Goal: Information Seeking & Learning: Check status

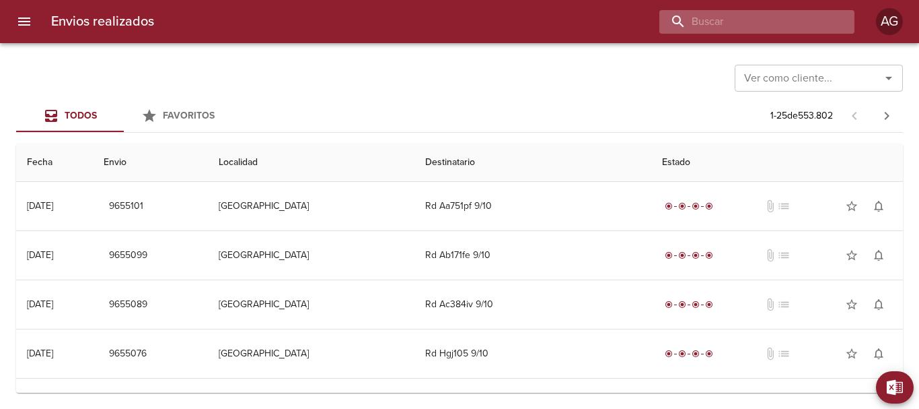
click at [759, 15] on input "buscar" at bounding box center [746, 22] width 172 height 24
paste input "9637861"
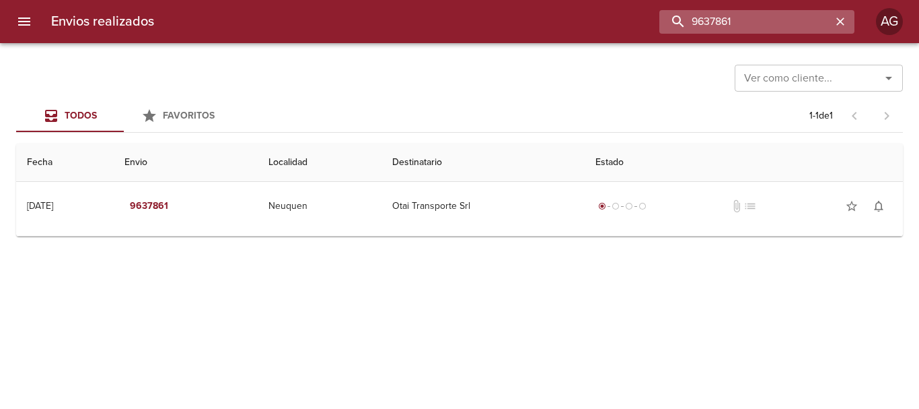
click at [777, 20] on input "9637861" at bounding box center [746, 22] width 172 height 24
paste input "02622"
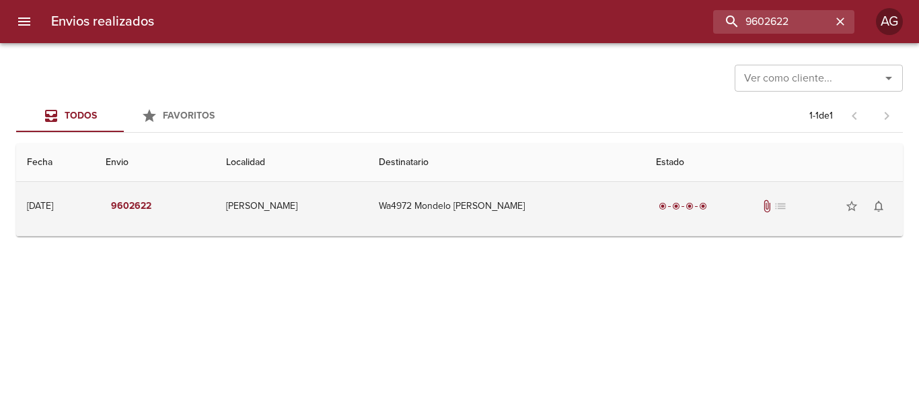
click at [586, 221] on td "Wa4972 Mondelo [PERSON_NAME]" at bounding box center [506, 206] width 277 height 48
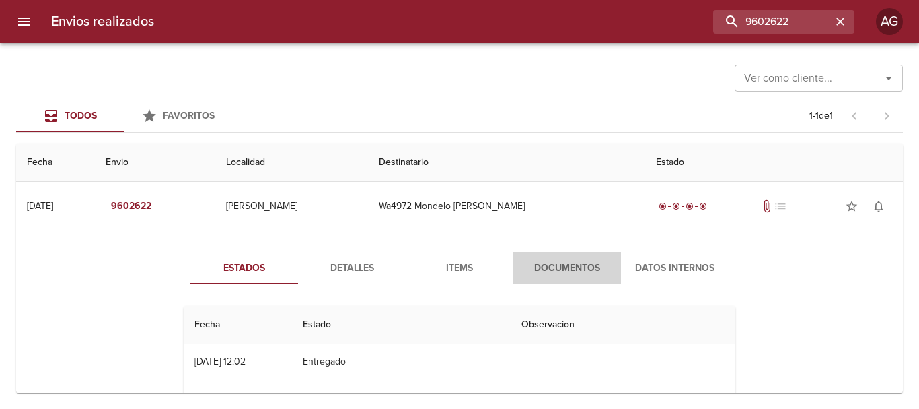
click at [575, 269] on span "Documentos" at bounding box center [568, 268] width 92 height 17
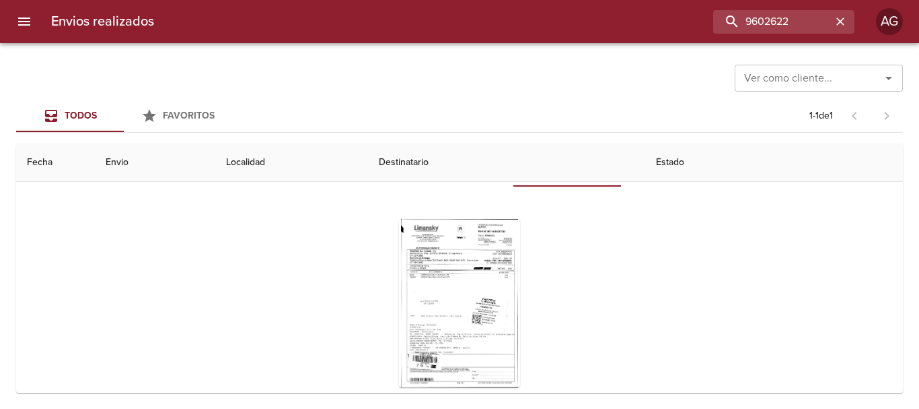
scroll to position [131, 0]
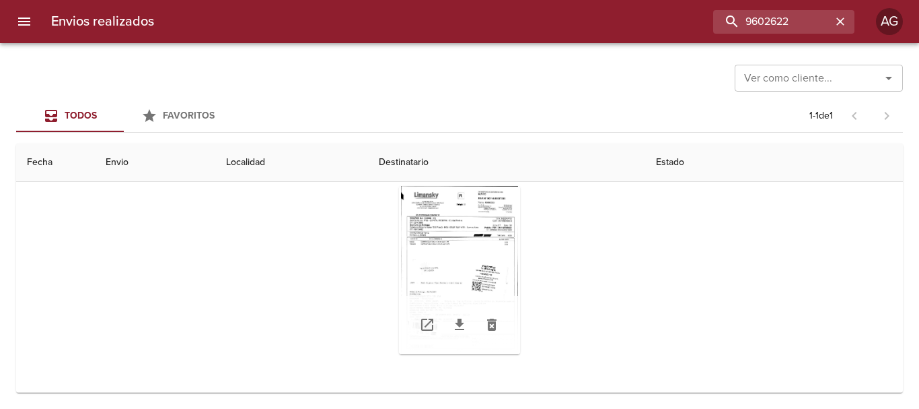
click at [466, 277] on div "Tabla de envíos del cliente" at bounding box center [459, 270] width 121 height 168
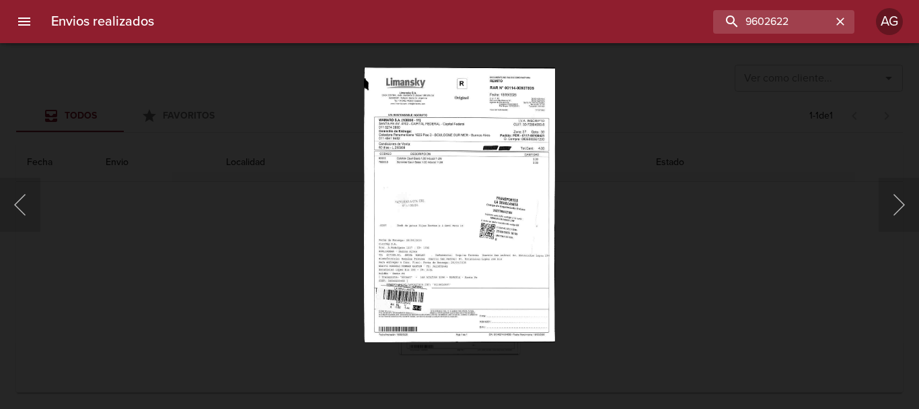
click at [648, 256] on div "Lightbox" at bounding box center [459, 204] width 919 height 409
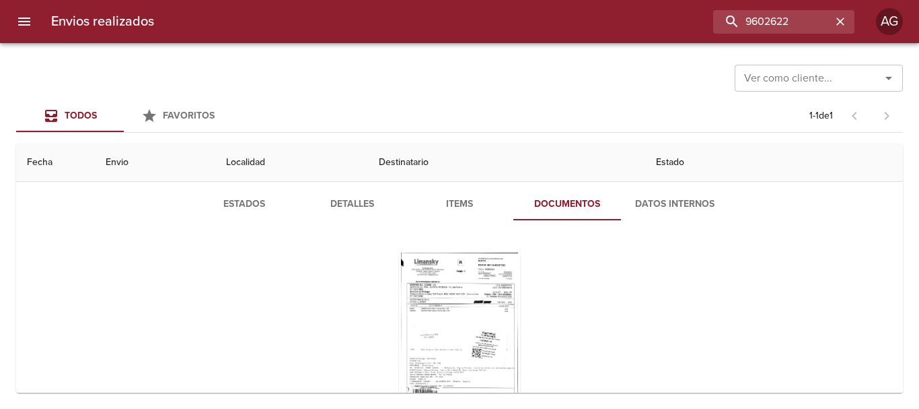
scroll to position [0, 0]
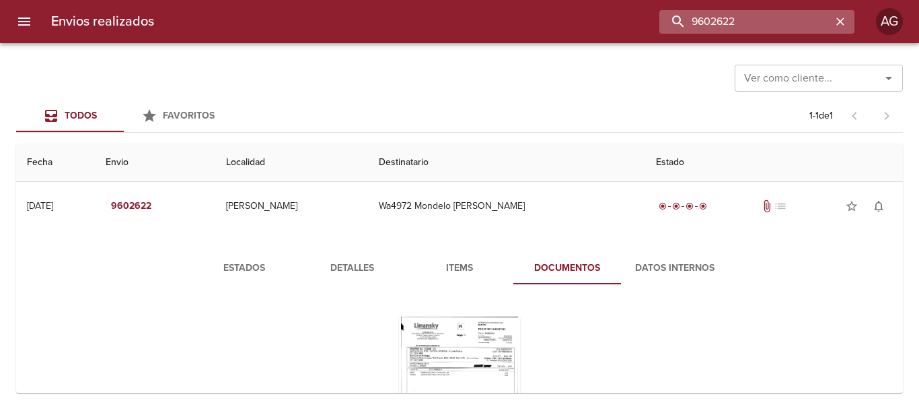
click at [813, 26] on input "9602622" at bounding box center [746, 22] width 172 height 24
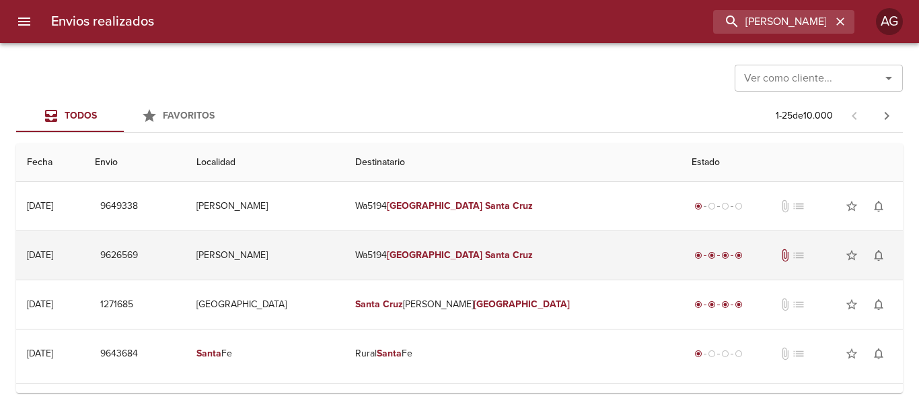
click at [586, 258] on td "Wa5194 [PERSON_NAME] [GEOGRAPHIC_DATA][PERSON_NAME]" at bounding box center [513, 255] width 337 height 48
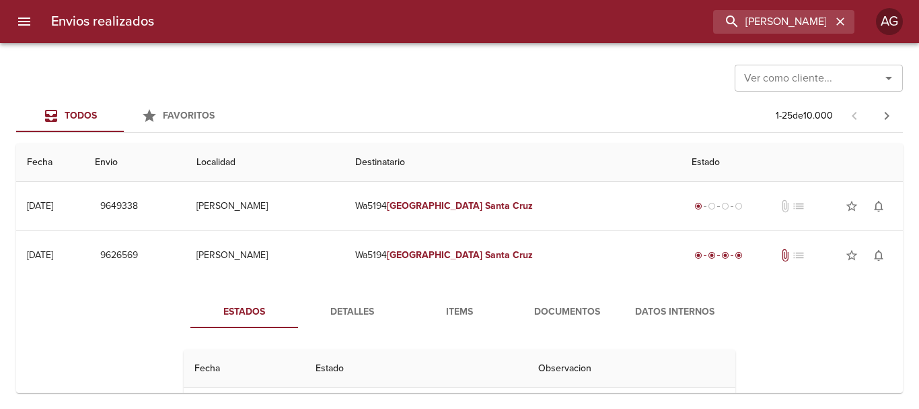
click at [551, 306] on span "Documentos" at bounding box center [568, 312] width 92 height 17
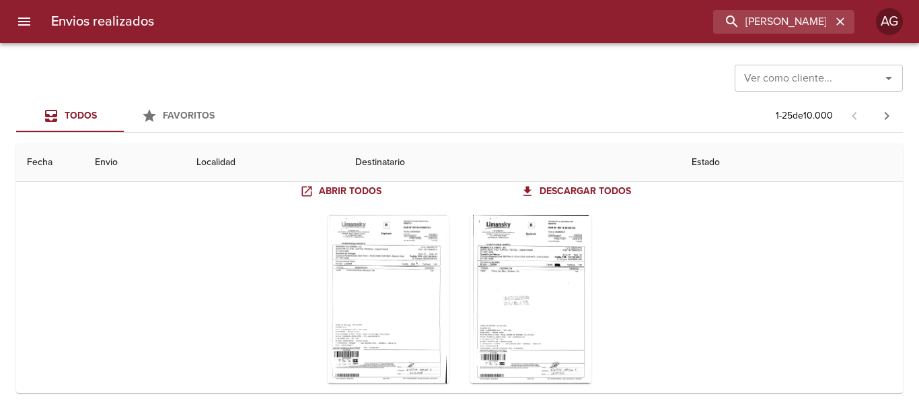
scroll to position [202, 0]
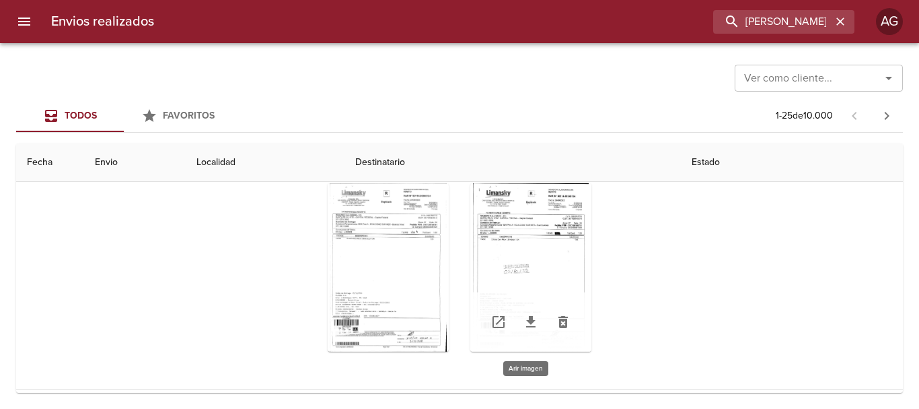
click at [517, 265] on div "Tabla de envíos del cliente" at bounding box center [530, 267] width 121 height 168
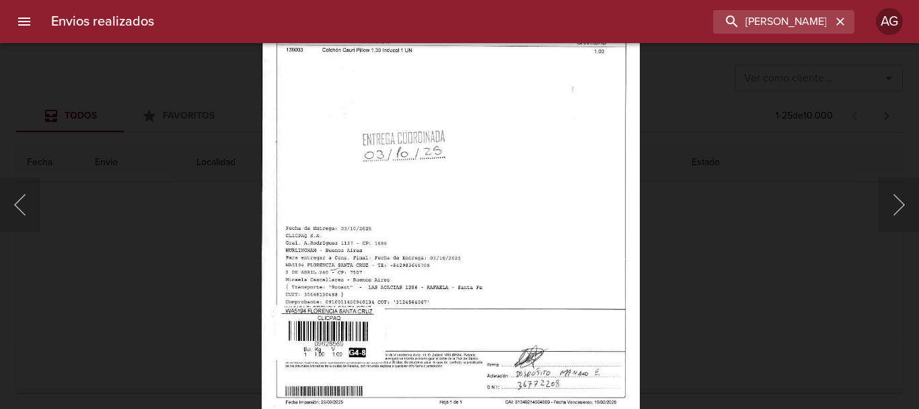
click at [508, 319] on img "Lightbox" at bounding box center [451, 141] width 378 height 551
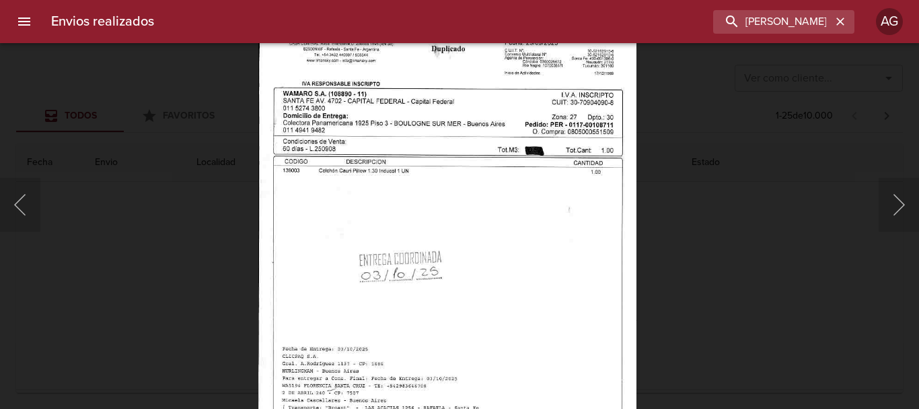
click at [532, 311] on img "Lightbox" at bounding box center [447, 262] width 378 height 551
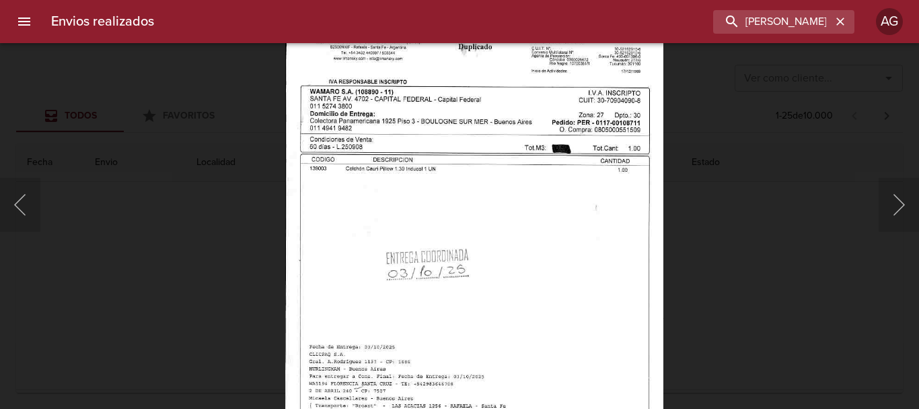
click at [774, 262] on div "Lightbox" at bounding box center [459, 204] width 919 height 409
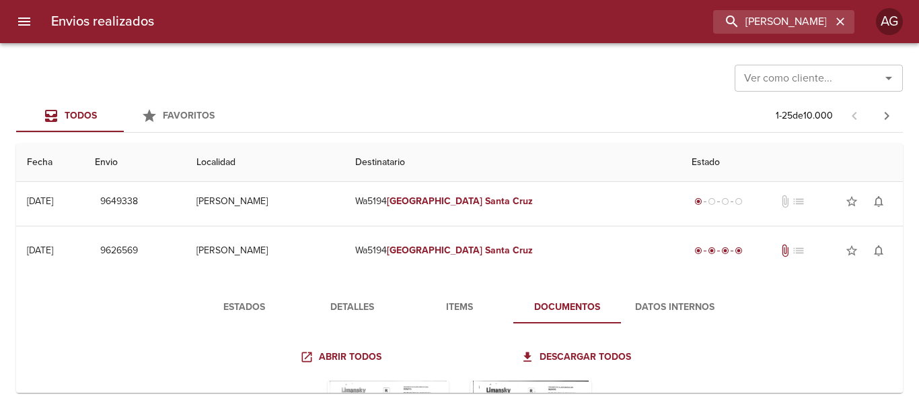
scroll to position [0, 0]
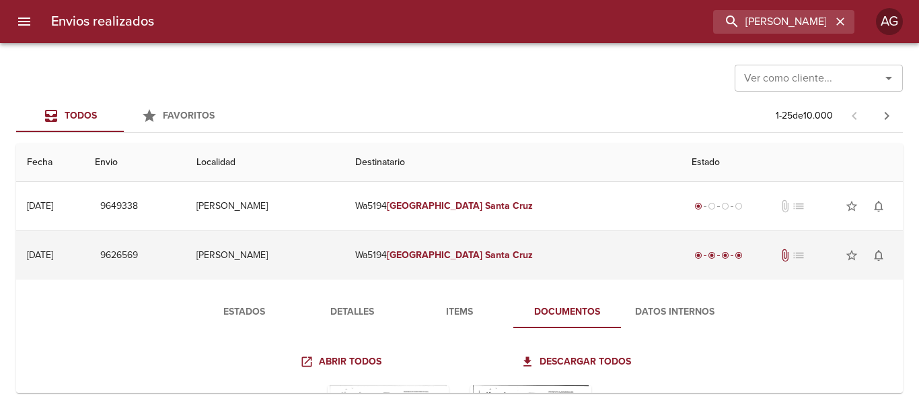
click at [506, 263] on td "Wa5194 [PERSON_NAME] [GEOGRAPHIC_DATA][PERSON_NAME]" at bounding box center [513, 255] width 337 height 48
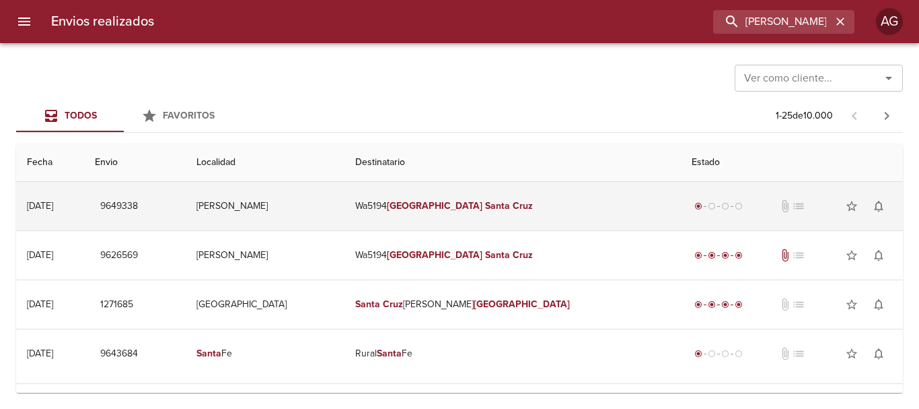
click at [503, 216] on td "Wa5194 [PERSON_NAME] [GEOGRAPHIC_DATA][PERSON_NAME]" at bounding box center [513, 206] width 337 height 48
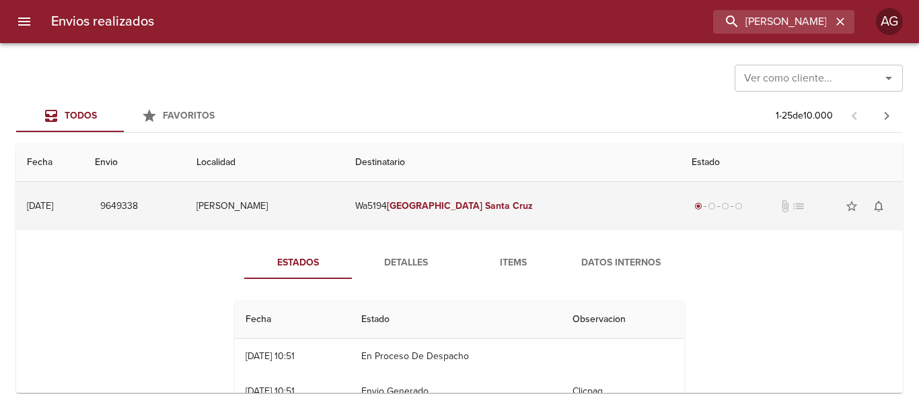
click at [498, 209] on em "Santa" at bounding box center [497, 205] width 25 height 11
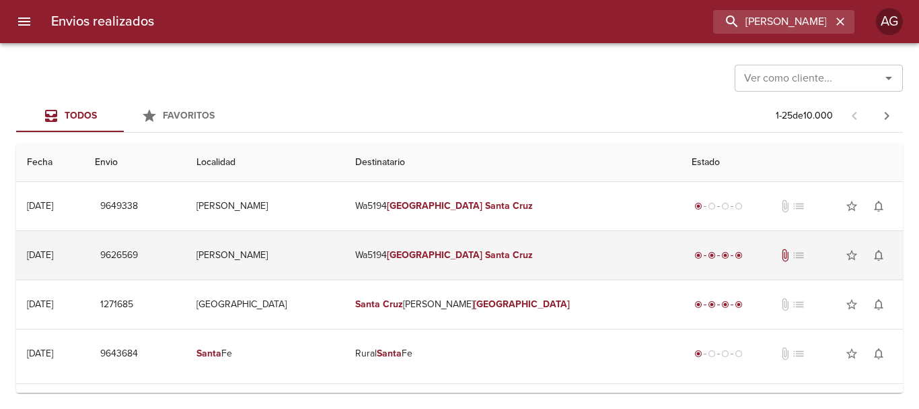
click at [588, 261] on td "Wa5194 [PERSON_NAME] [GEOGRAPHIC_DATA][PERSON_NAME]" at bounding box center [513, 255] width 337 height 48
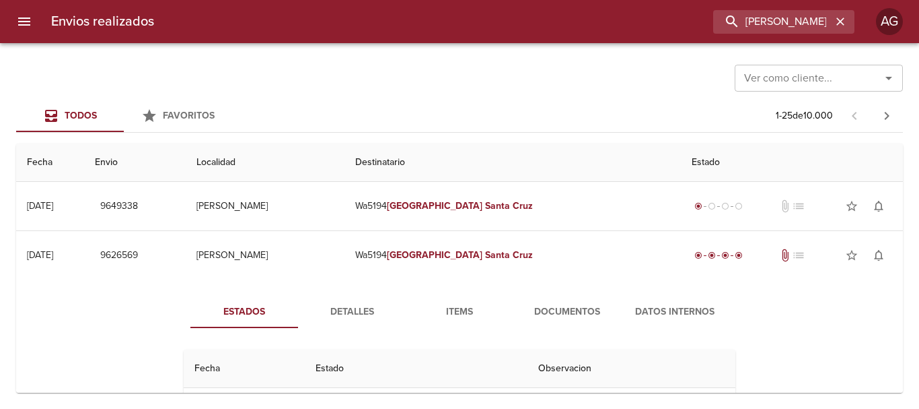
click at [537, 312] on span "Documentos" at bounding box center [568, 312] width 92 height 17
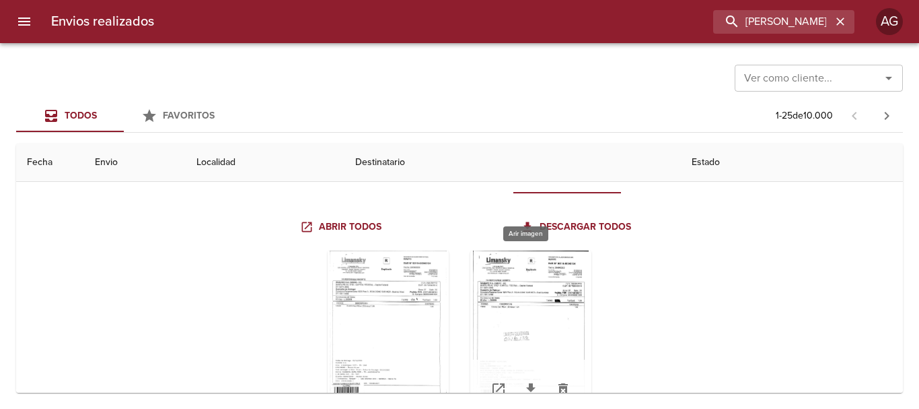
scroll to position [202, 0]
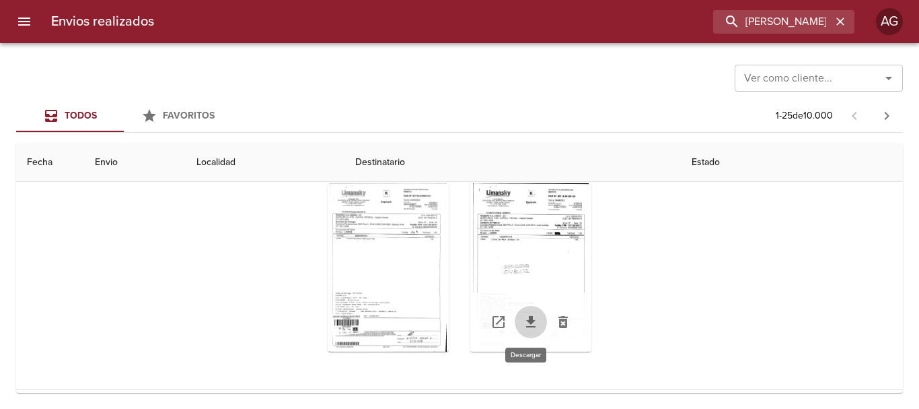
click at [526, 328] on icon "Tabla de envíos del cliente" at bounding box center [531, 322] width 16 height 16
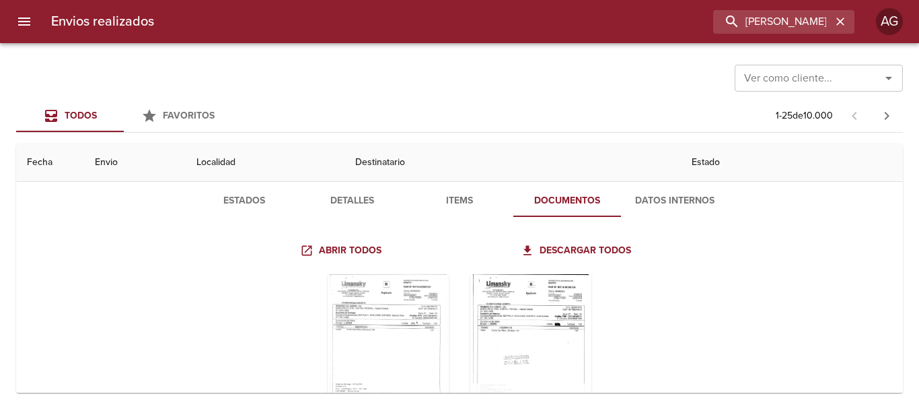
scroll to position [135, 0]
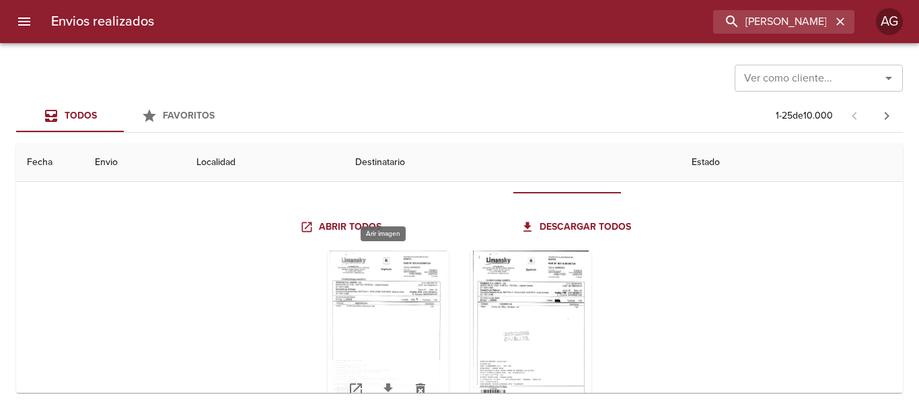
click at [396, 306] on div "Tabla de envíos del cliente" at bounding box center [388, 334] width 121 height 168
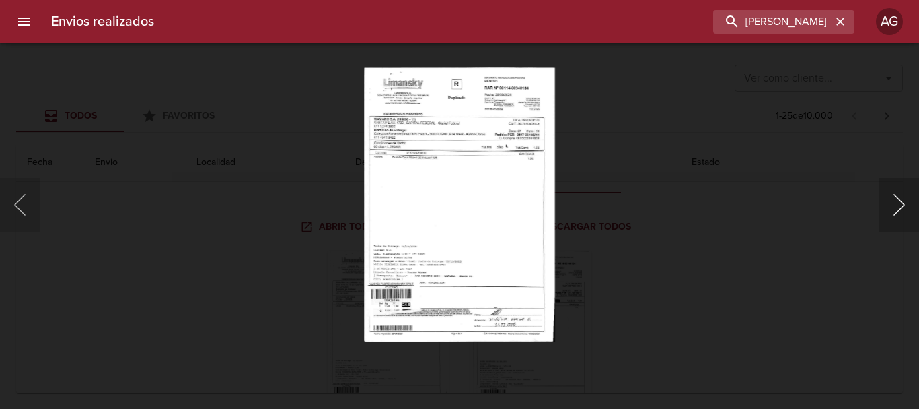
click at [892, 209] on button "Siguiente" at bounding box center [899, 205] width 40 height 54
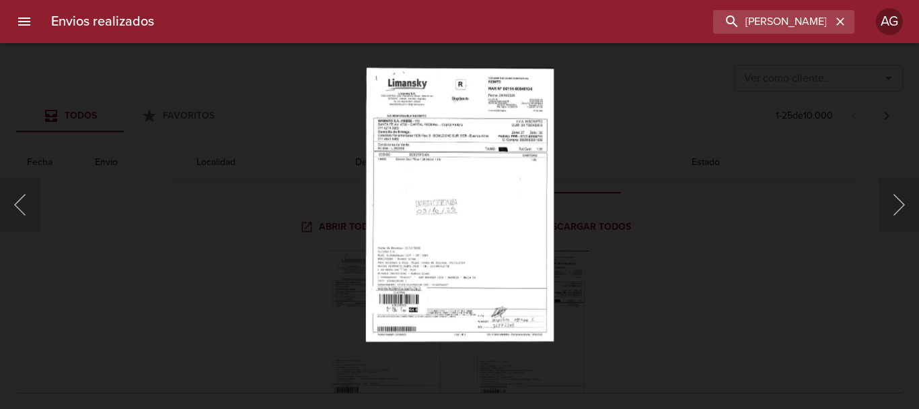
click at [599, 254] on div "Lightbox" at bounding box center [459, 204] width 919 height 409
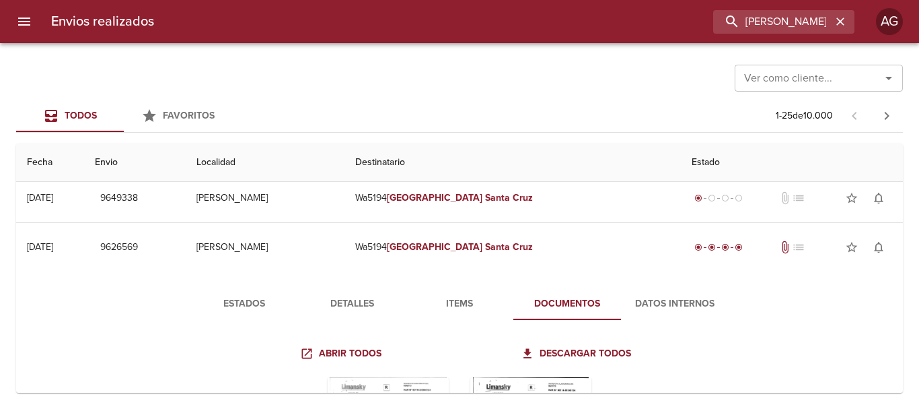
scroll to position [0, 0]
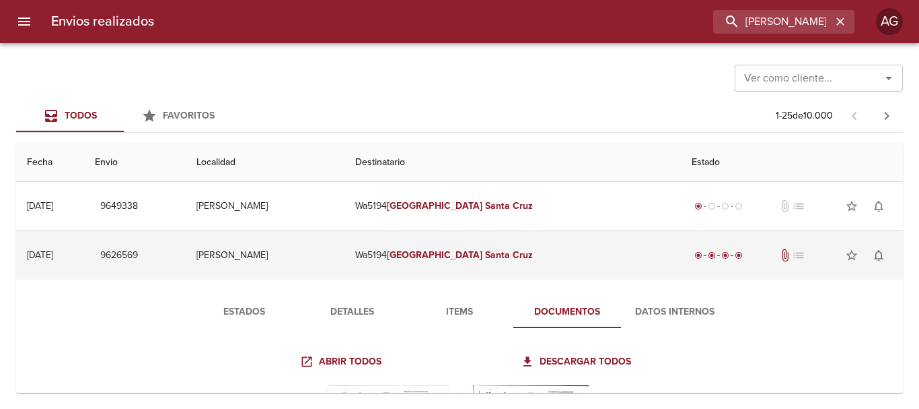
click at [518, 270] on td "Wa5194 [PERSON_NAME] [GEOGRAPHIC_DATA][PERSON_NAME]" at bounding box center [513, 255] width 337 height 48
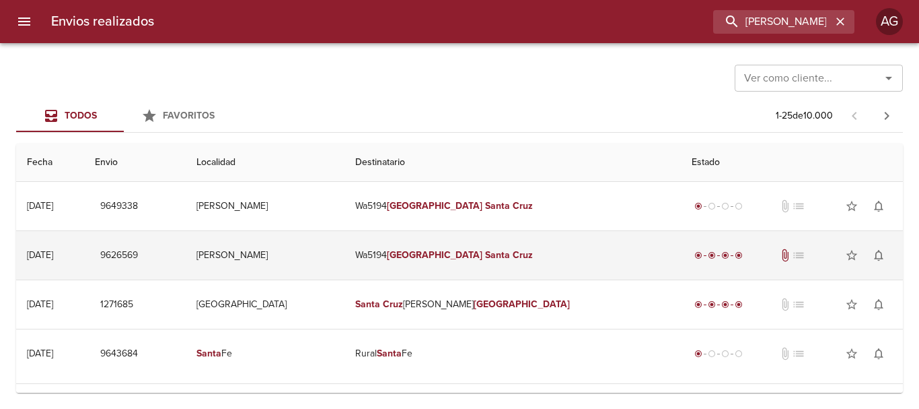
click at [486, 267] on td "Wa5194 [PERSON_NAME] [GEOGRAPHIC_DATA][PERSON_NAME]" at bounding box center [513, 255] width 337 height 48
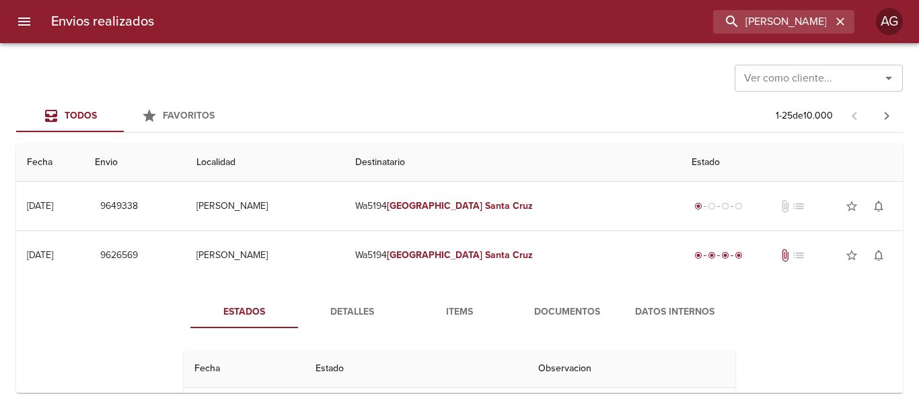
click at [461, 318] on span "Items" at bounding box center [460, 312] width 92 height 17
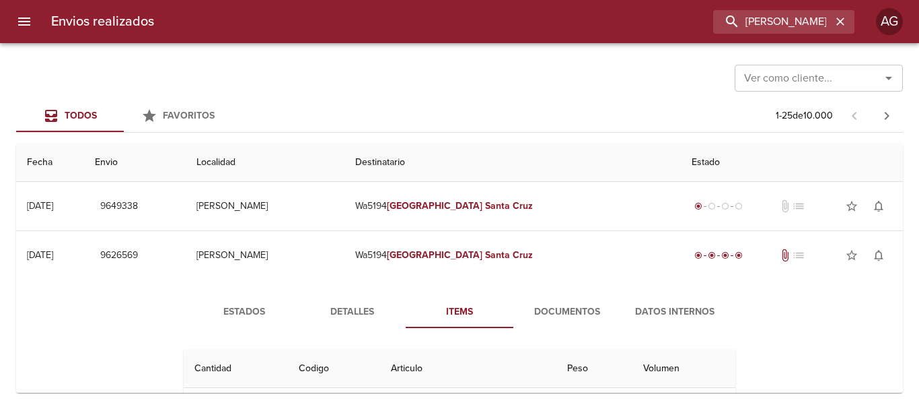
click at [349, 308] on span "Detalles" at bounding box center [352, 312] width 92 height 17
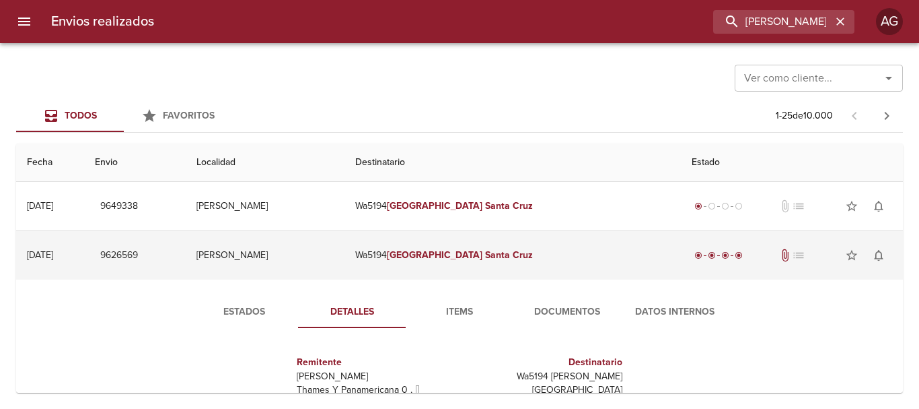
click at [459, 262] on td "Wa5194 [PERSON_NAME] [GEOGRAPHIC_DATA][PERSON_NAME]" at bounding box center [513, 255] width 337 height 48
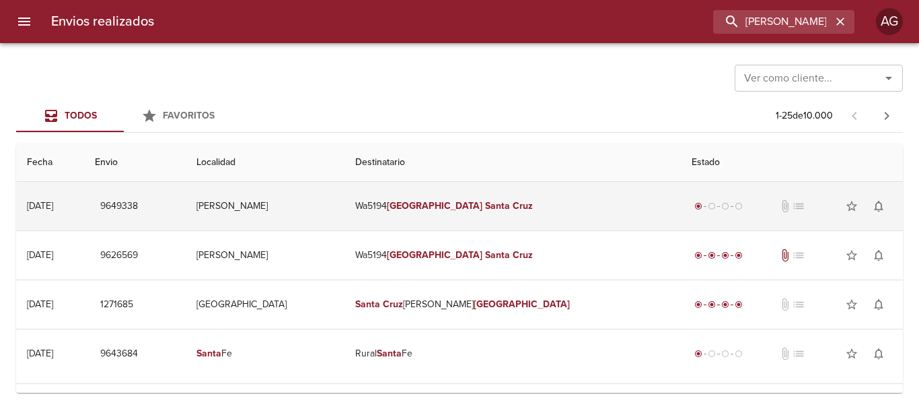
click at [456, 206] on td "Wa5194 [PERSON_NAME] [GEOGRAPHIC_DATA][PERSON_NAME]" at bounding box center [513, 206] width 337 height 48
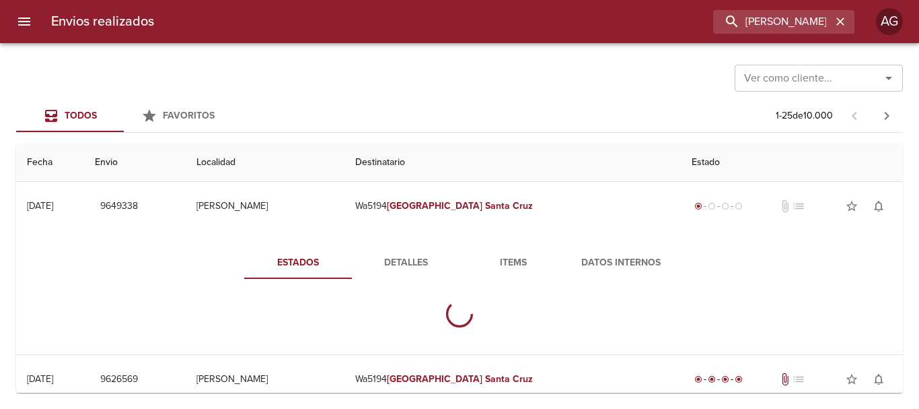
click at [400, 266] on span "Detalles" at bounding box center [406, 262] width 92 height 17
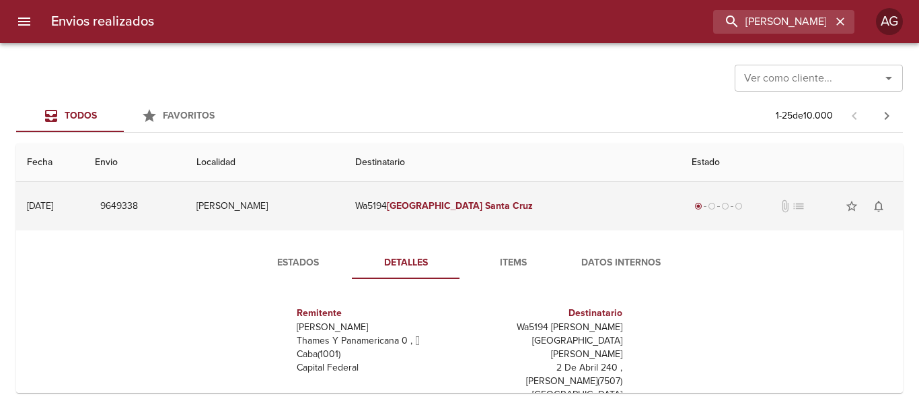
click at [345, 200] on td "[PERSON_NAME]" at bounding box center [265, 206] width 159 height 48
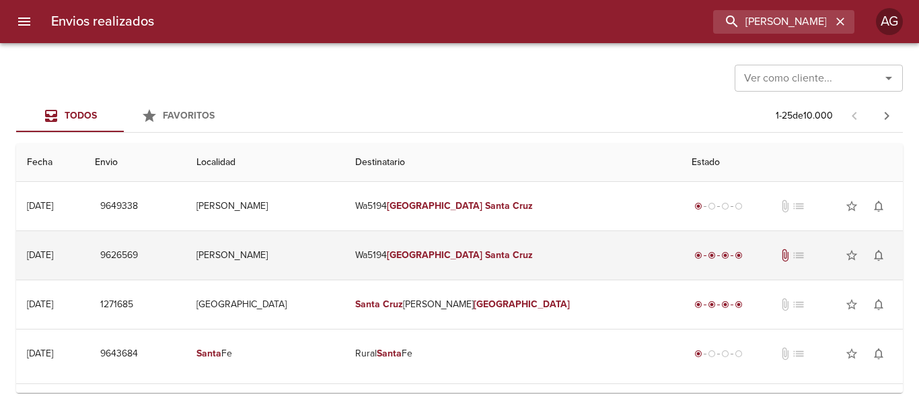
click at [454, 256] on td "Wa5194 [PERSON_NAME] [GEOGRAPHIC_DATA][PERSON_NAME]" at bounding box center [513, 255] width 337 height 48
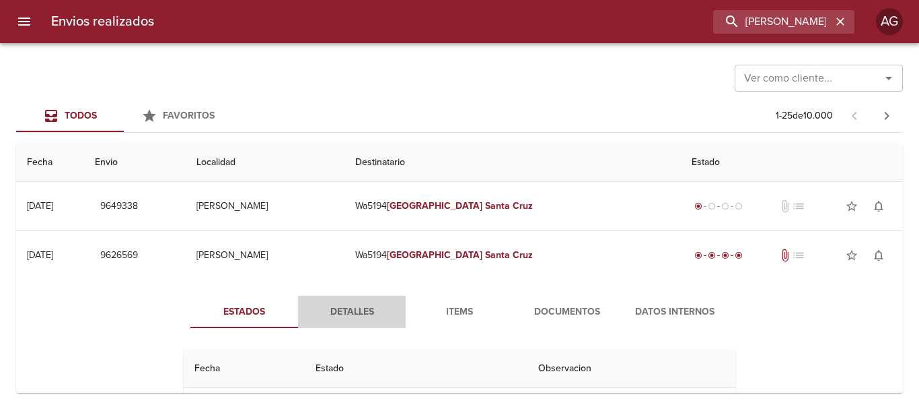
click at [349, 309] on span "Detalles" at bounding box center [352, 312] width 92 height 17
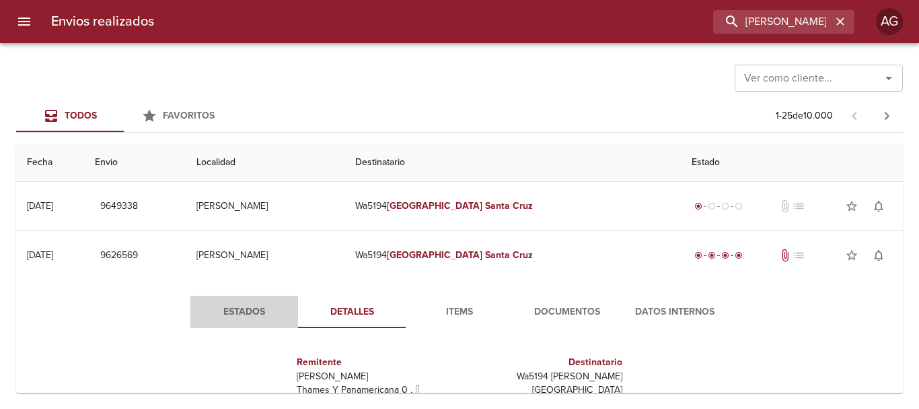
click at [219, 313] on span "Estados" at bounding box center [245, 312] width 92 height 17
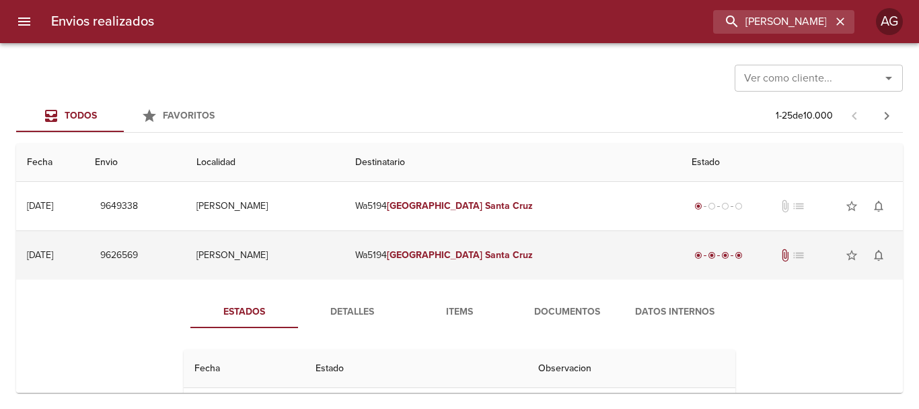
click at [345, 254] on td "[PERSON_NAME]" at bounding box center [265, 255] width 159 height 48
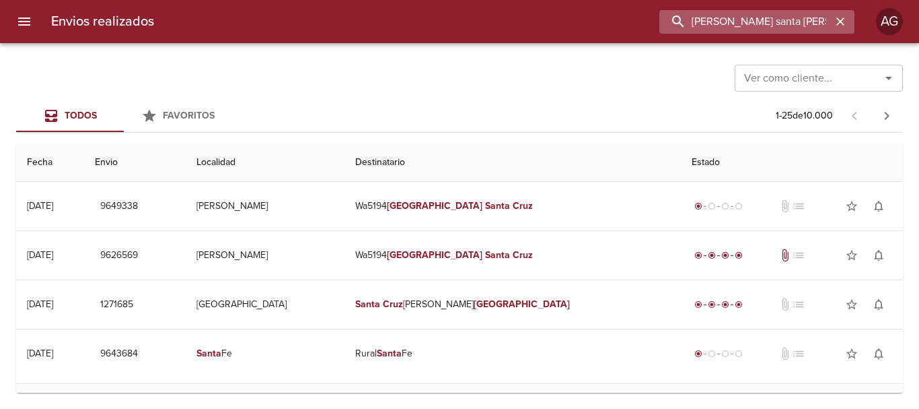
click at [784, 25] on input "[PERSON_NAME] santa [PERSON_NAME]" at bounding box center [746, 22] width 172 height 24
click at [784, 25] on input "9626569" at bounding box center [746, 22] width 172 height 24
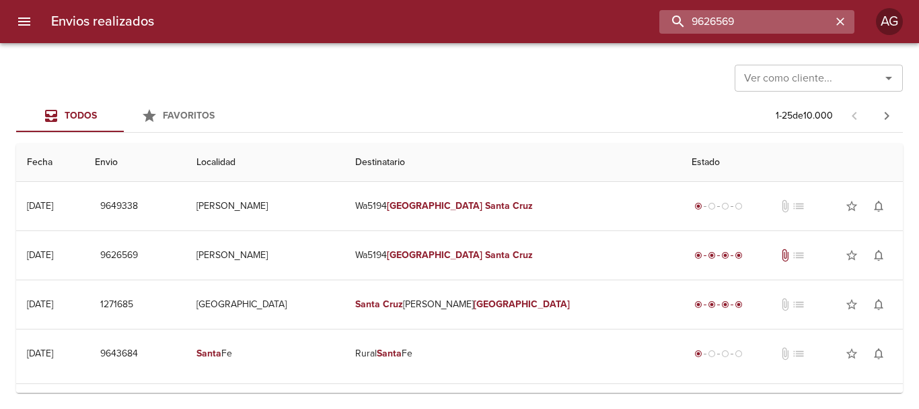
click at [739, 26] on input "9626569" at bounding box center [746, 22] width 172 height 24
paste input "[PERSON_NAME] [PERSON_NAME]"
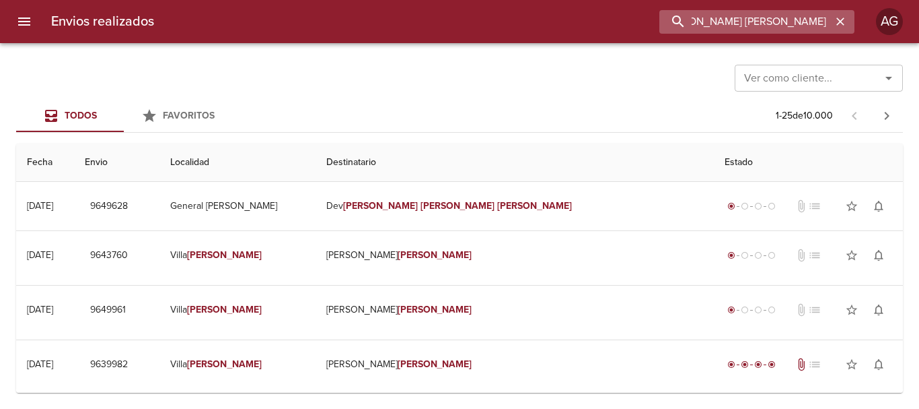
click at [738, 25] on input "[PERSON_NAME] [PERSON_NAME]" at bounding box center [746, 22] width 172 height 24
click at [738, 25] on input "9649628" at bounding box center [746, 22] width 172 height 24
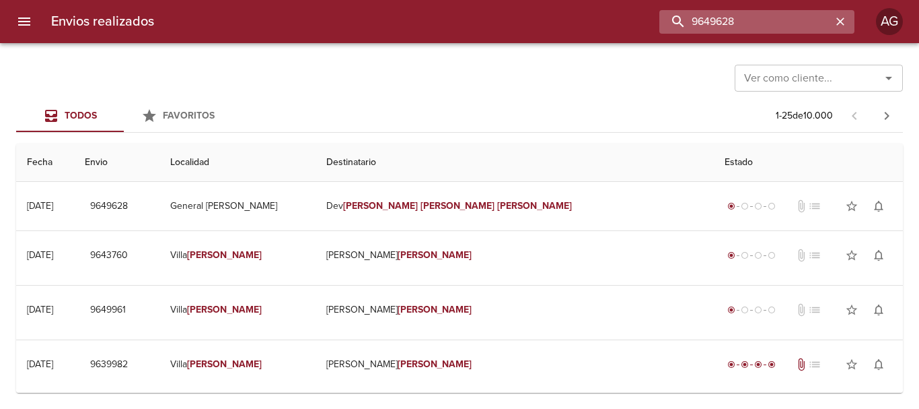
click at [738, 25] on input "9649628" at bounding box center [746, 22] width 172 height 24
type input "9649628"
click at [840, 23] on icon "button" at bounding box center [841, 21] width 8 height 8
